Goal: Transaction & Acquisition: Purchase product/service

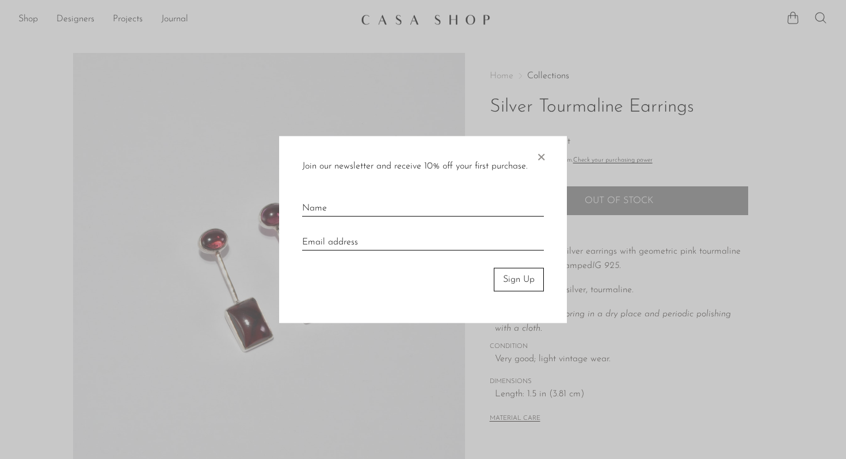
click at [547, 156] on div "Join our newsletter and receive 10% off your first purchase. × Sign Up" at bounding box center [423, 229] width 288 height 187
click at [535, 157] on span "×" at bounding box center [541, 154] width 12 height 37
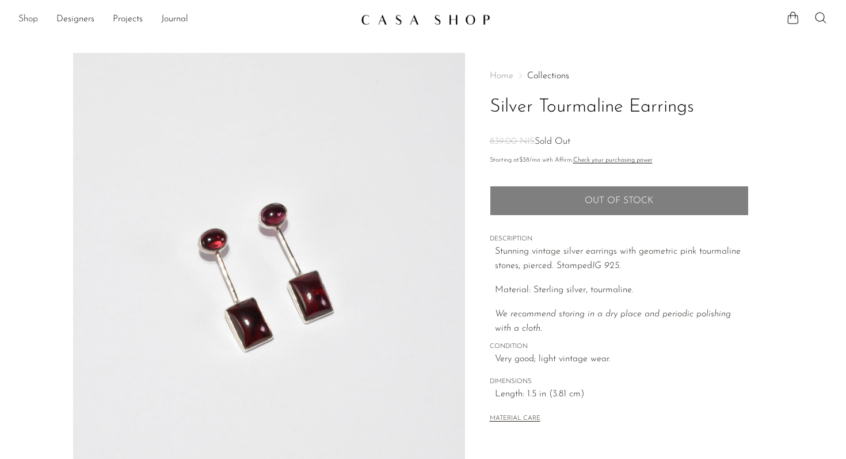
click at [37, 20] on link "Shop" at bounding box center [28, 19] width 20 height 15
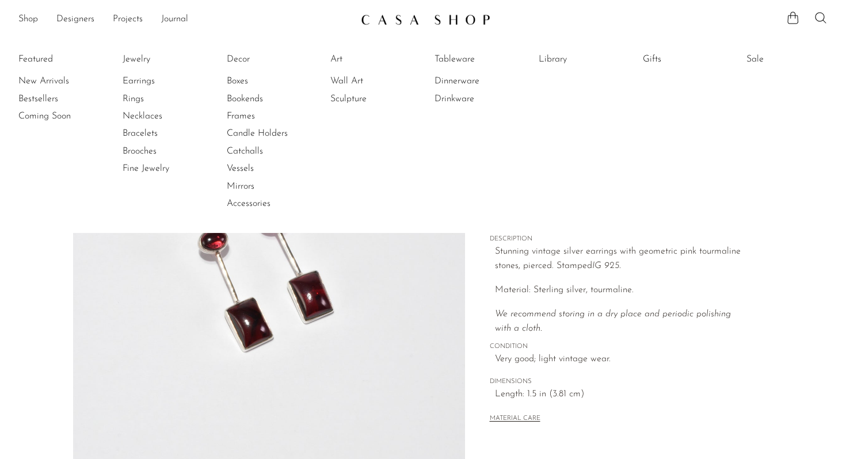
click at [0, 295] on section "Silver Tourmaline Earrings 839.00 NIS Sold Out" at bounding box center [423, 324] width 846 height 542
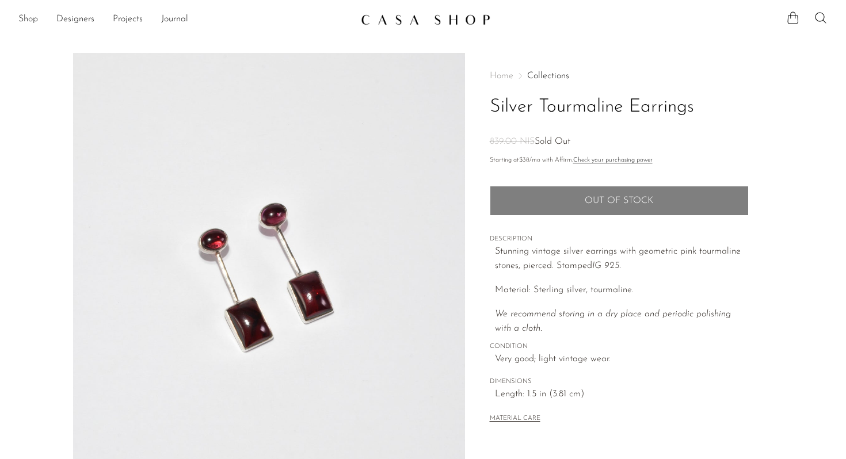
click at [29, 19] on link "Shop" at bounding box center [28, 19] width 20 height 15
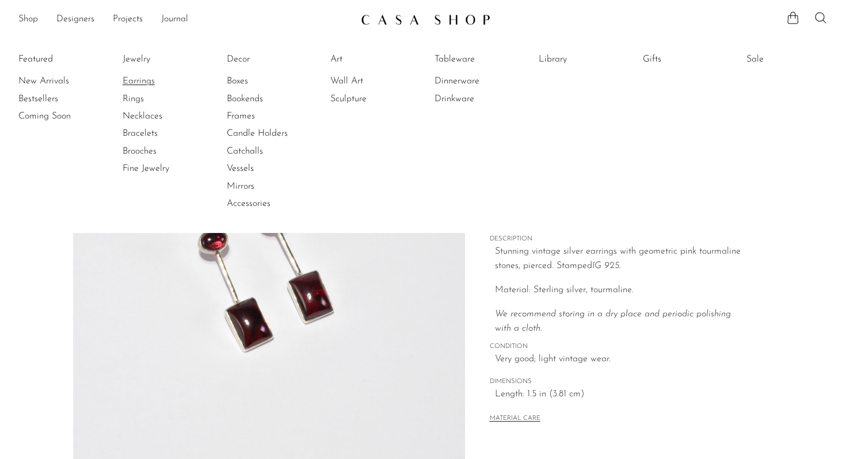
click at [146, 82] on link "Earrings" at bounding box center [166, 81] width 86 height 13
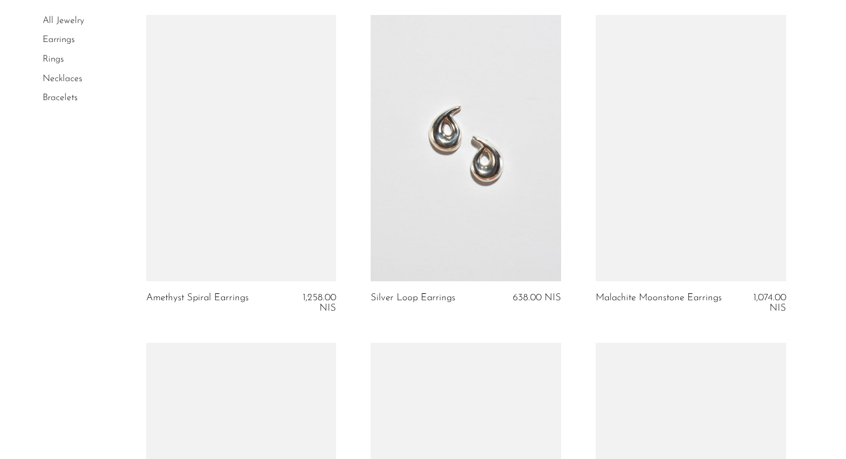
scroll to position [2689, 0]
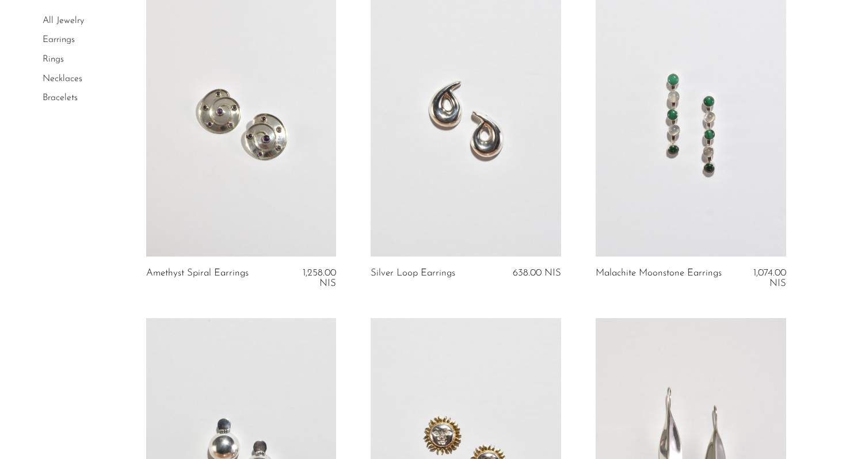
click at [708, 176] on link at bounding box center [691, 123] width 191 height 267
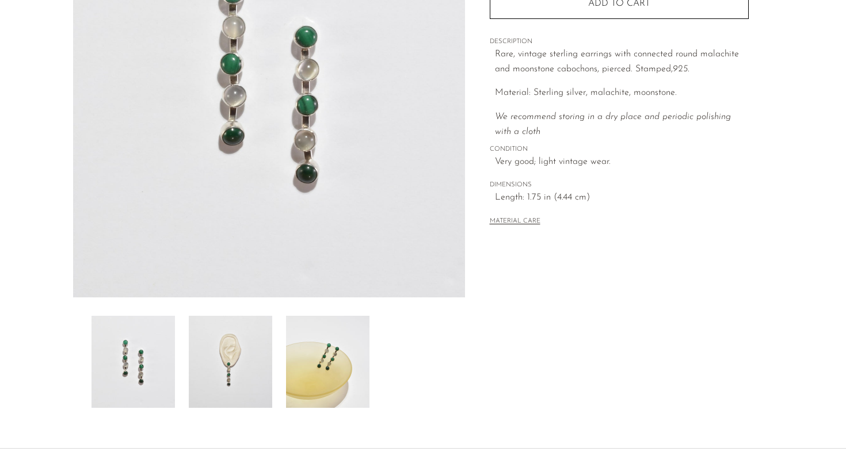
scroll to position [188, 0]
